Goal: Information Seeking & Learning: Learn about a topic

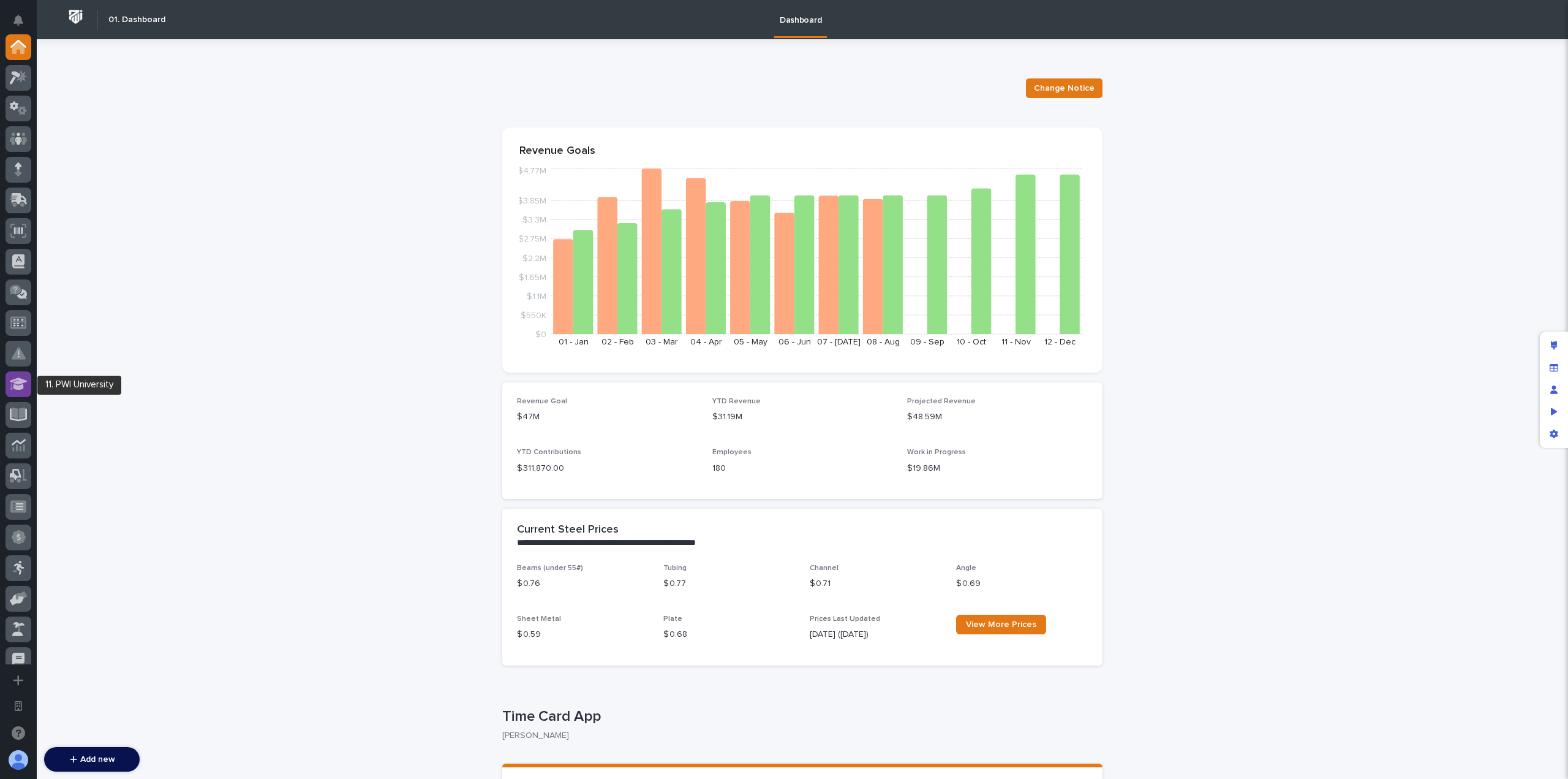
click at [22, 382] on icon at bounding box center [18, 383] width 18 height 13
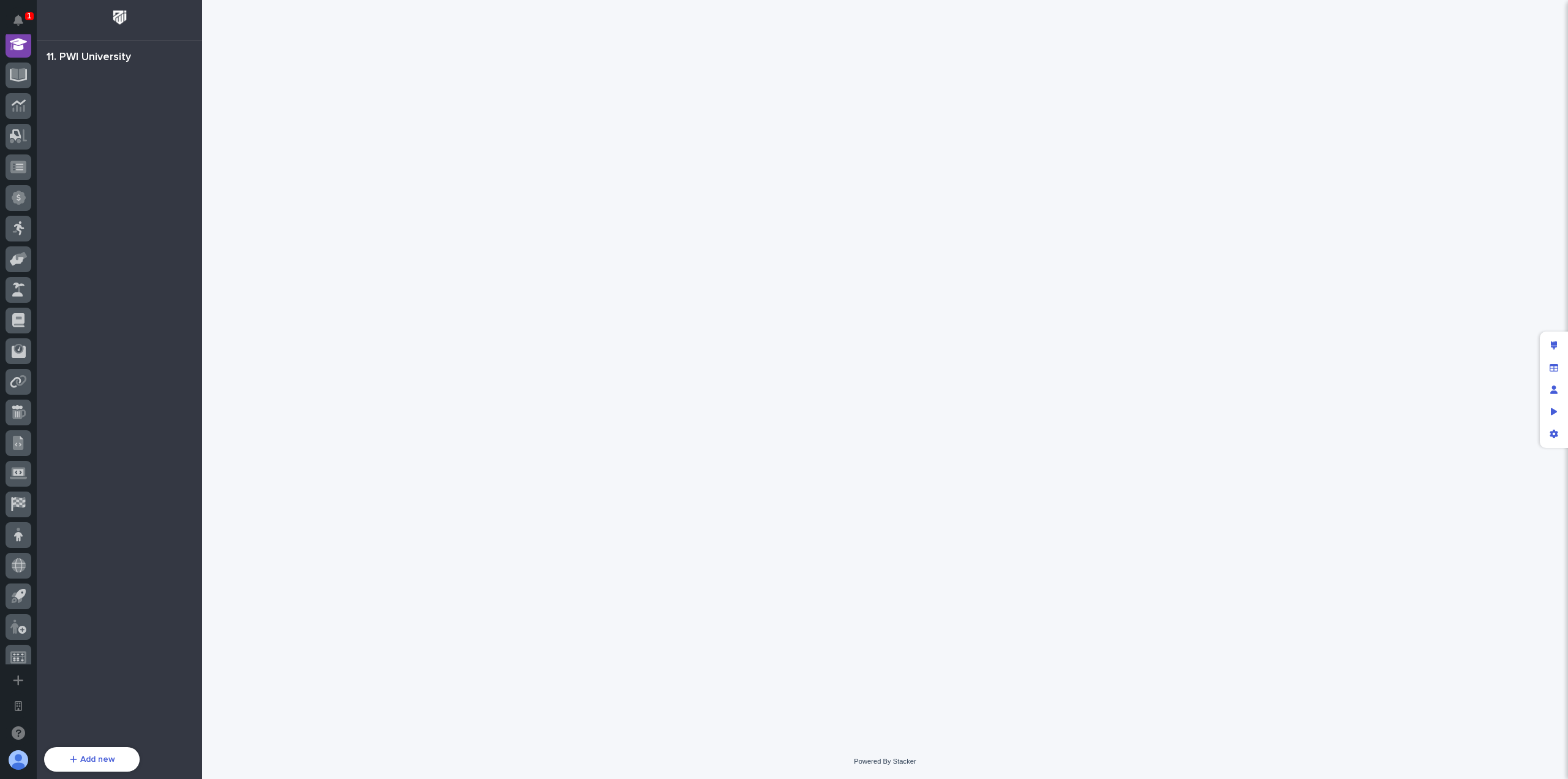
scroll to position [337, 0]
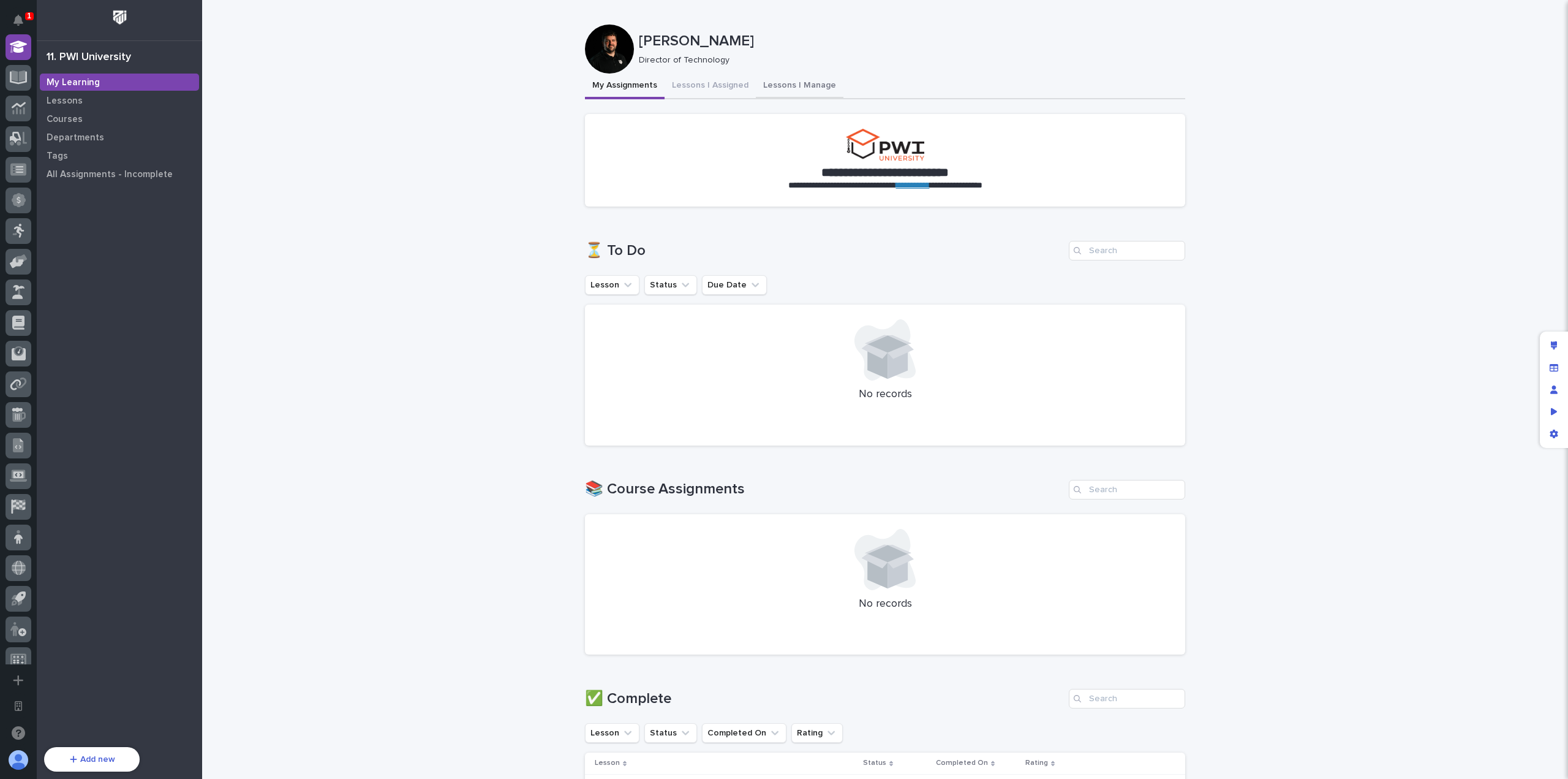
drag, startPoint x: 798, startPoint y: 86, endPoint x: 787, endPoint y: 84, distance: 11.2
click at [795, 86] on button "Lessons I Manage" at bounding box center [800, 86] width 88 height 26
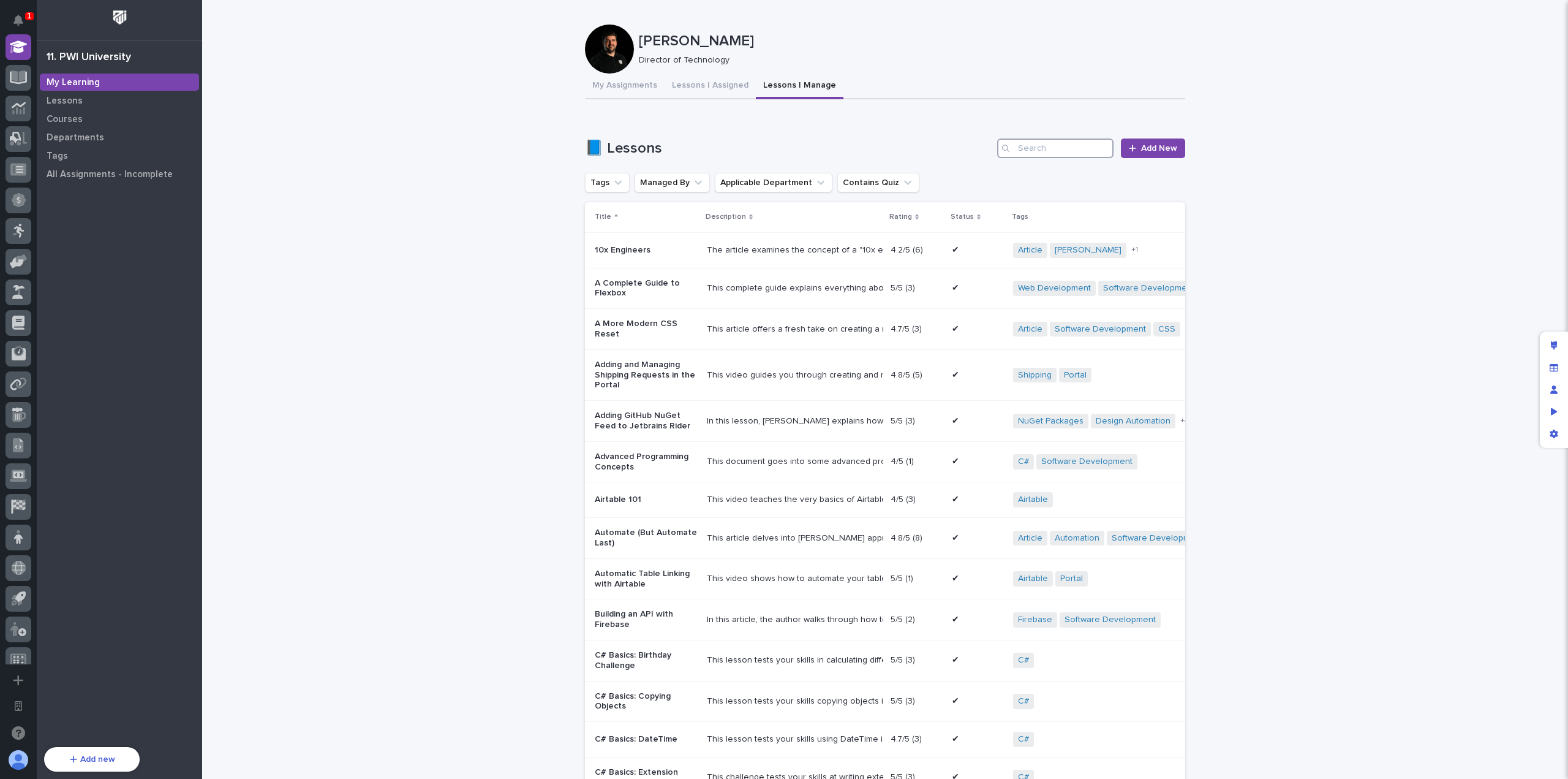
click at [1047, 145] on input "Search" at bounding box center [1056, 148] width 117 height 20
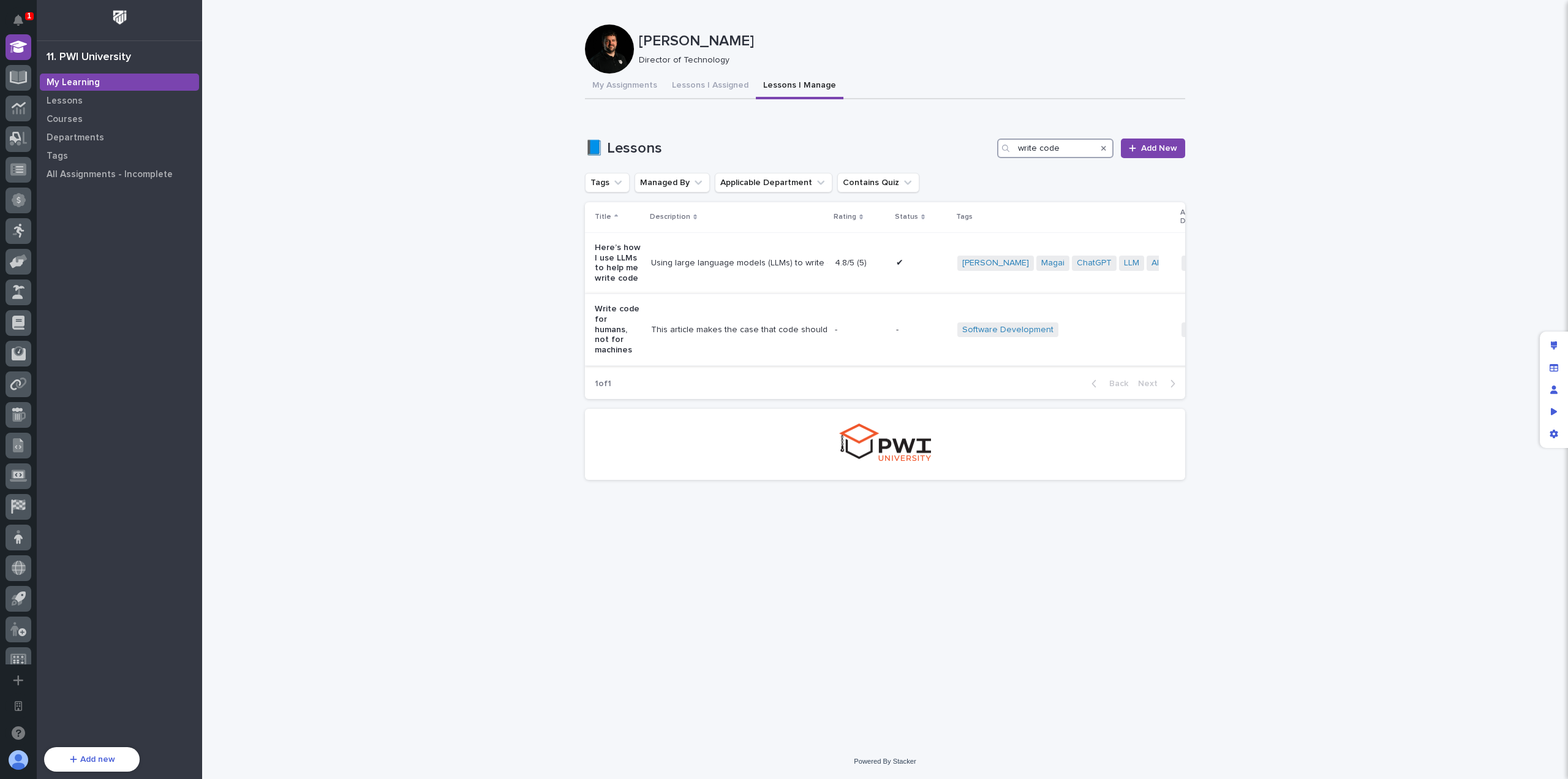
type input "write code"
click at [721, 325] on div "This article makes the case that code should be written with people in mind, no…" at bounding box center [739, 330] width 174 height 11
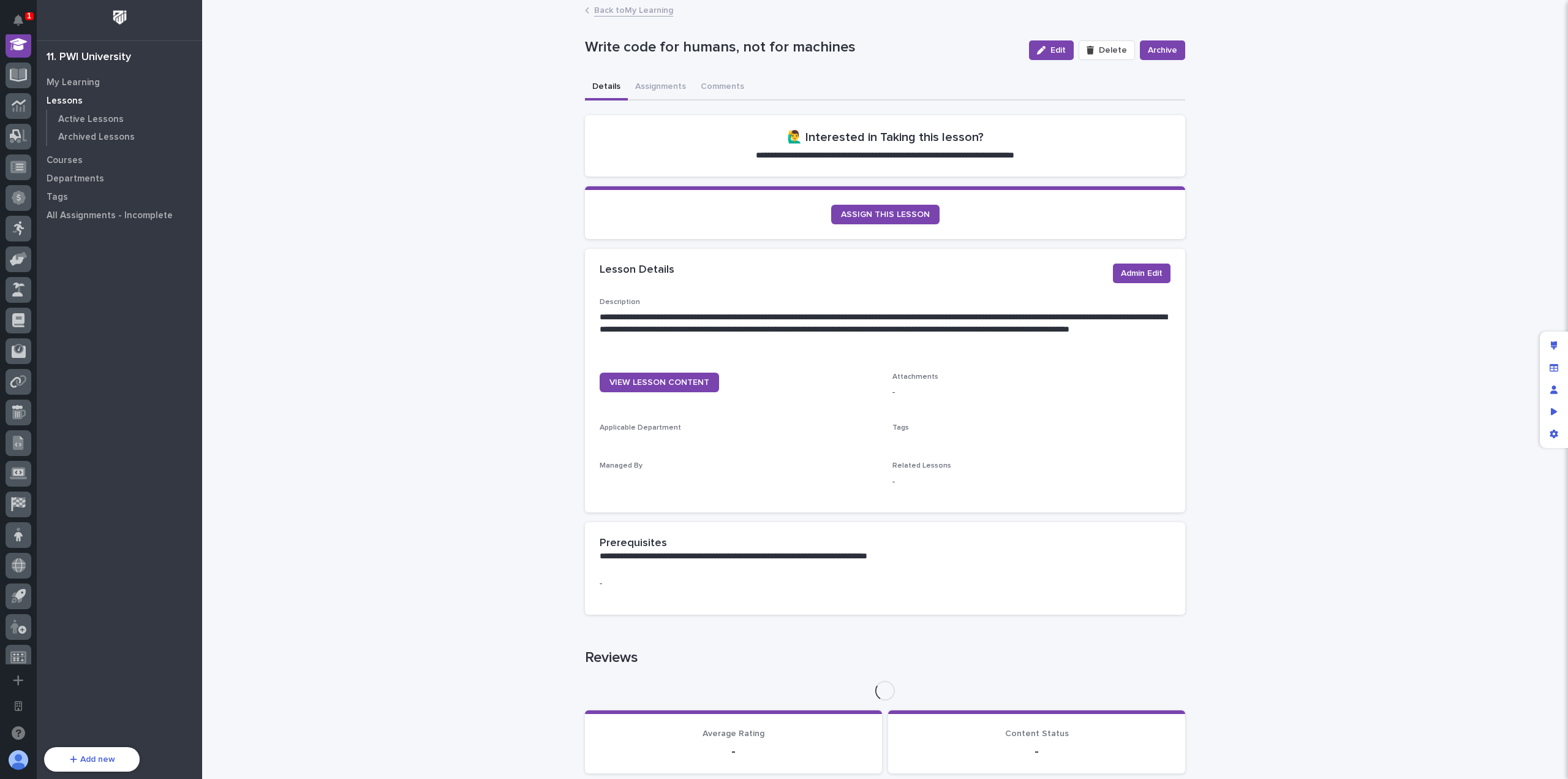
scroll to position [337, 0]
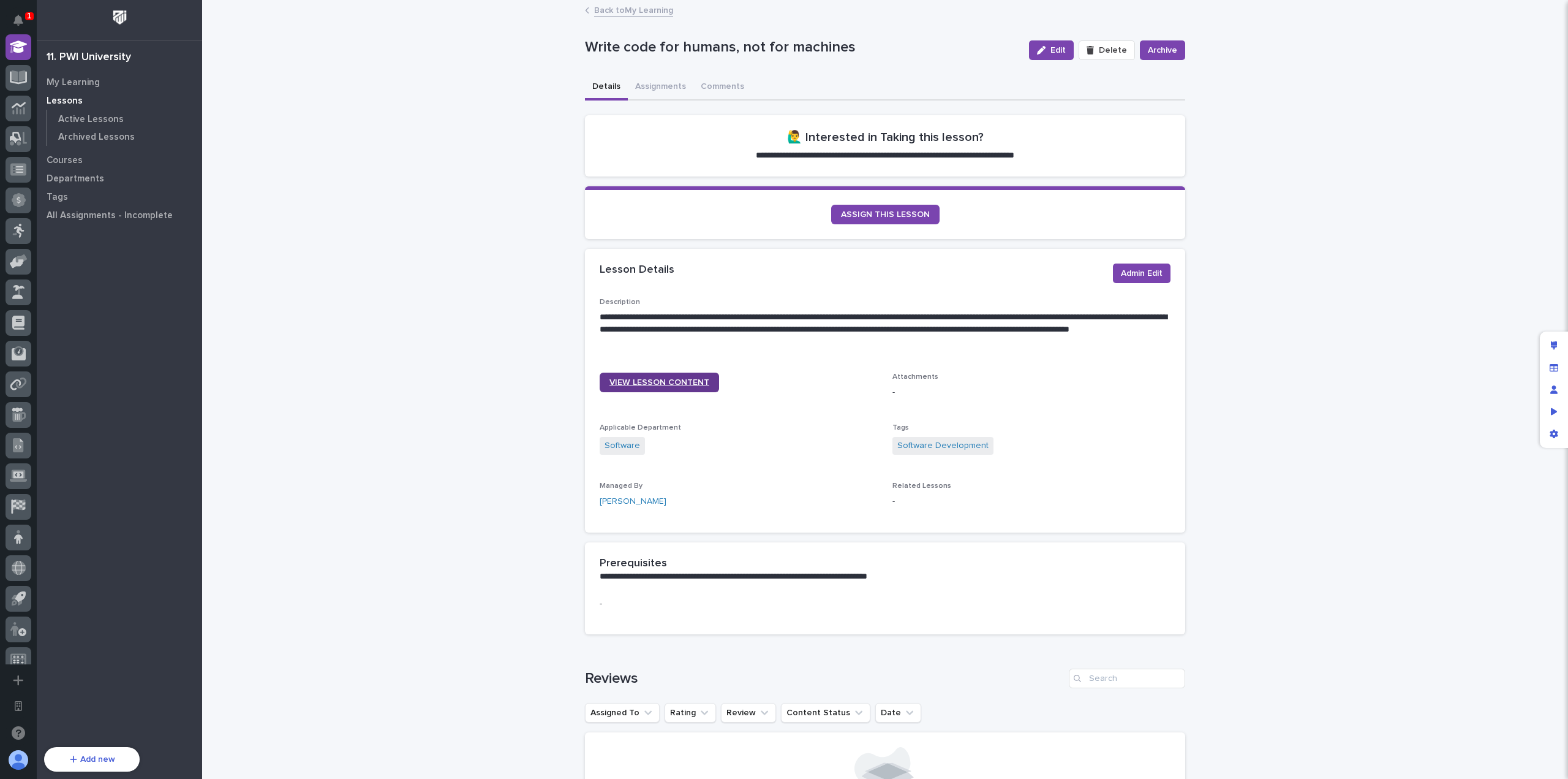
click at [667, 380] on span "VIEW LESSON CONTENT" at bounding box center [659, 382] width 100 height 9
